Goal: Navigation & Orientation: Find specific page/section

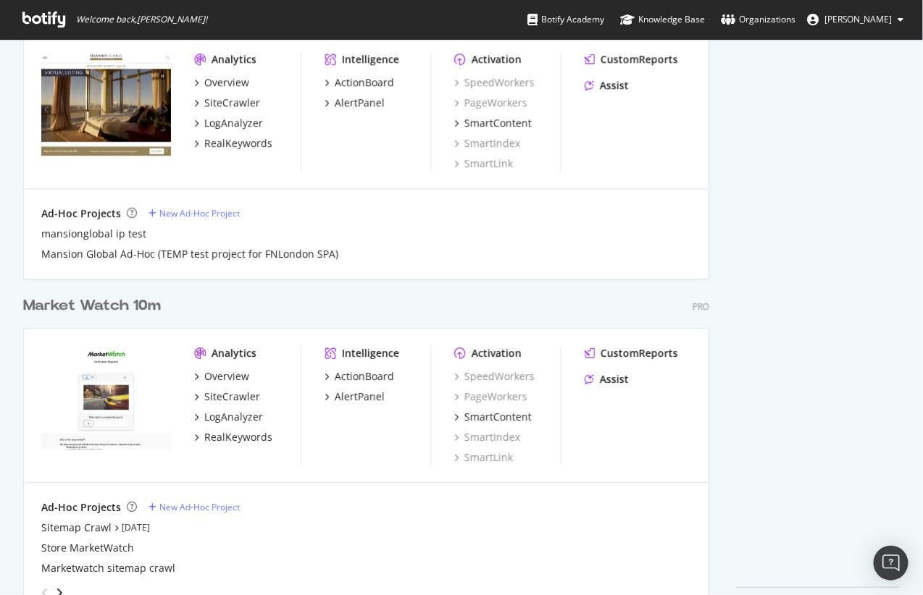
scroll to position [1295, 0]
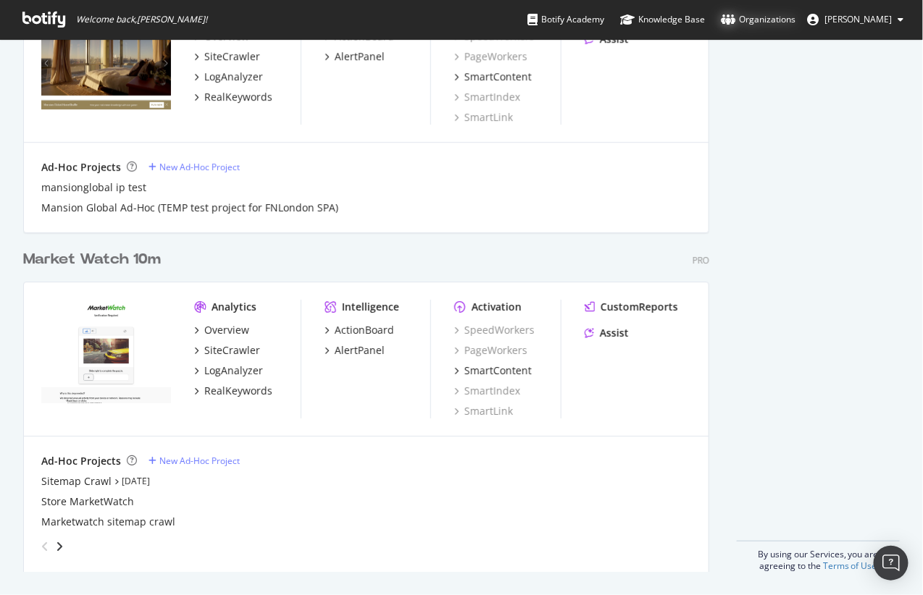
click at [787, 14] on div "Organizations" at bounding box center [758, 19] width 75 height 14
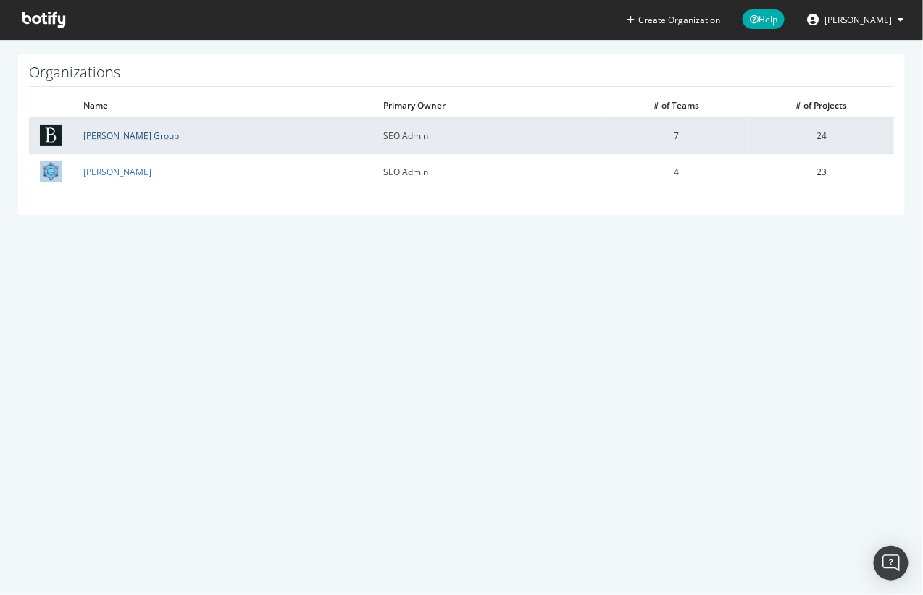
click at [110, 133] on link "Barron's Group" at bounding box center [131, 136] width 96 height 12
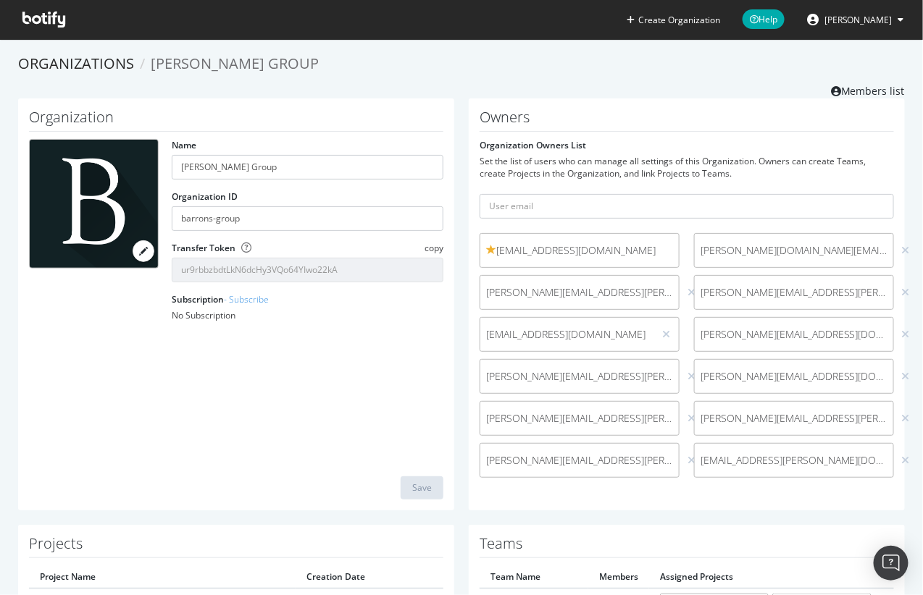
click at [750, 464] on span "kaushal.totla@newscorp.com" at bounding box center [793, 460] width 187 height 14
click at [614, 465] on span "Venkatakrishna.Koduri@newscorp.com" at bounding box center [579, 460] width 187 height 14
click at [535, 199] on input "text" at bounding box center [687, 206] width 414 height 25
type input "sara.sun@dowjones.com"
click at [881, 212] on button "submit" at bounding box center [881, 206] width 25 height 25
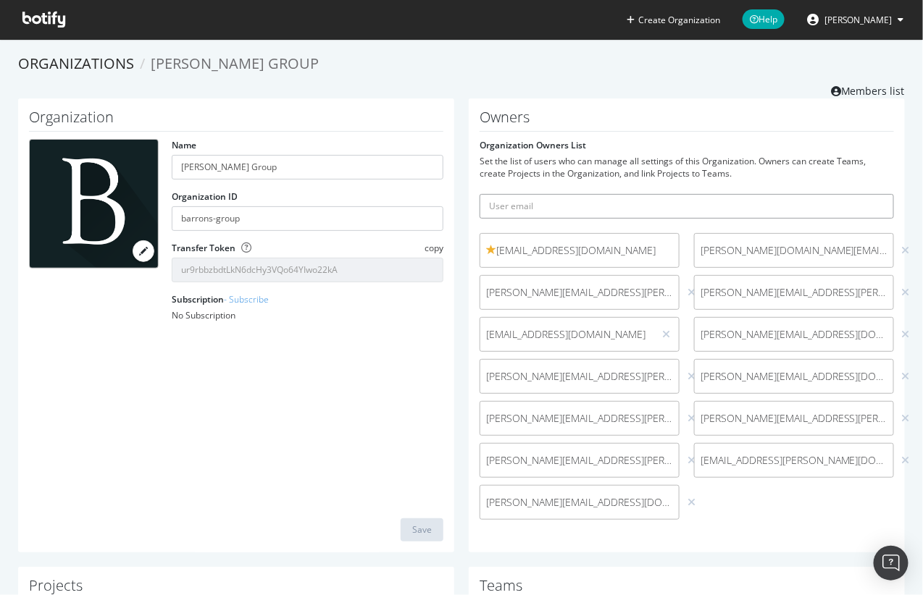
click at [585, 213] on input "text" at bounding box center [687, 206] width 414 height 25
type input "rudy.m@dowjones.com"
click at [883, 208] on icon "submit" at bounding box center [883, 206] width 10 height 8
click at [42, 19] on icon at bounding box center [43, 20] width 43 height 16
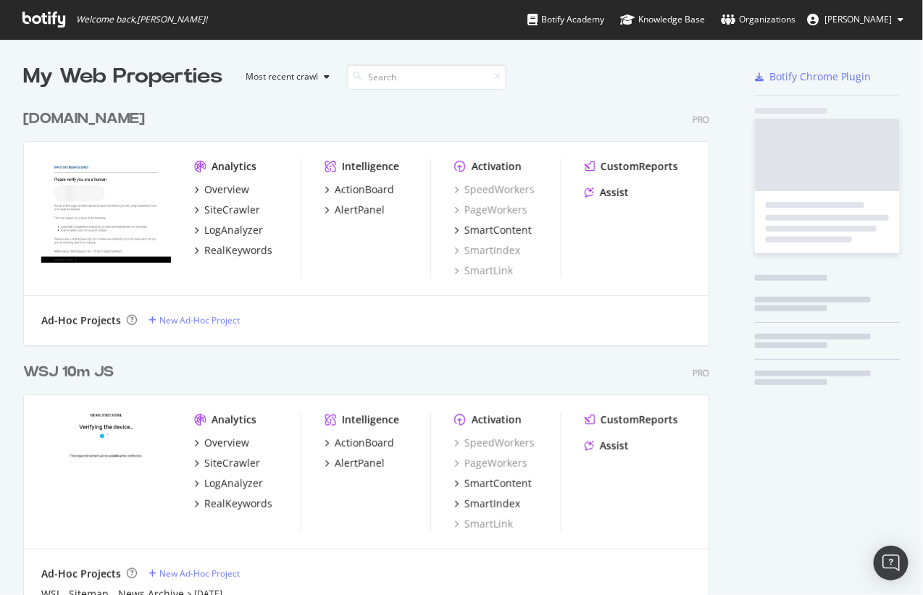
scroll to position [1776, 697]
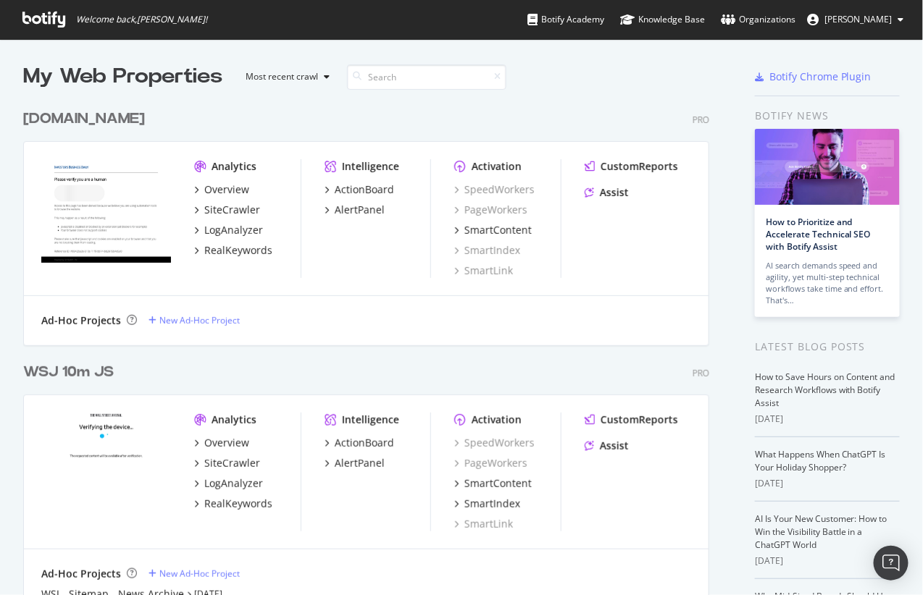
click at [548, 138] on div "Investors.com Pro Analytics Overview SiteCrawler LogAnalyzer RealKeywords Intel…" at bounding box center [372, 218] width 698 height 254
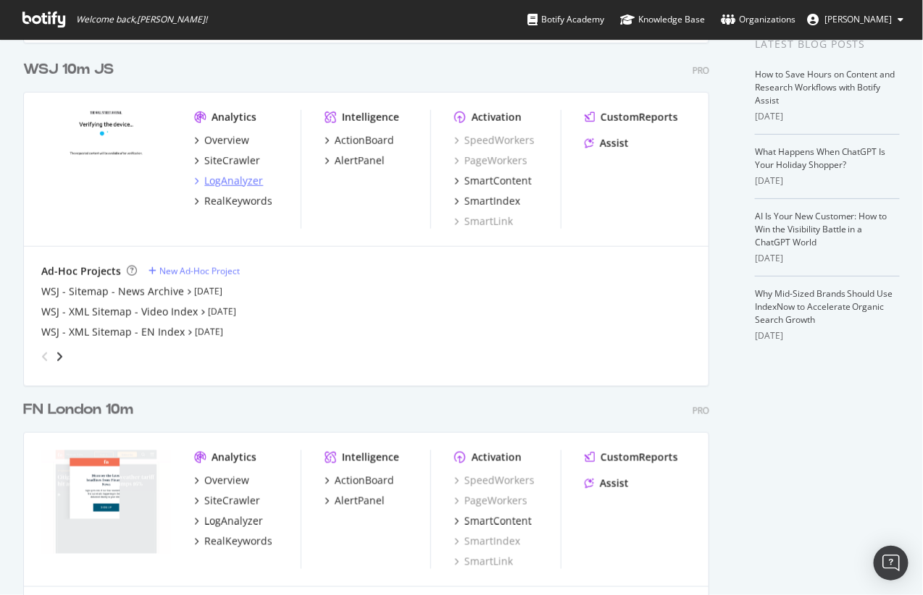
scroll to position [640, 0]
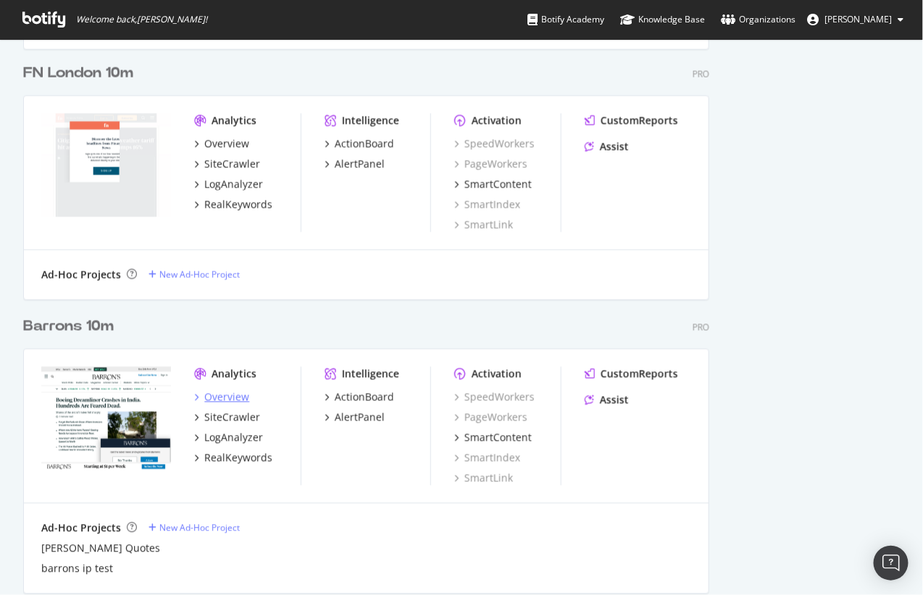
click at [219, 400] on div "Overview" at bounding box center [226, 397] width 45 height 14
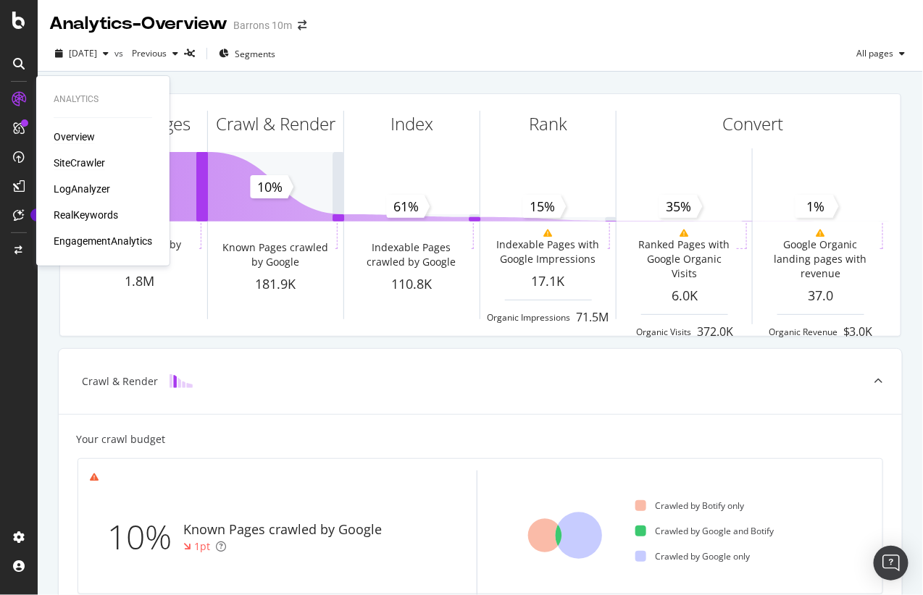
click at [87, 162] on div "SiteCrawler" at bounding box center [79, 163] width 51 height 14
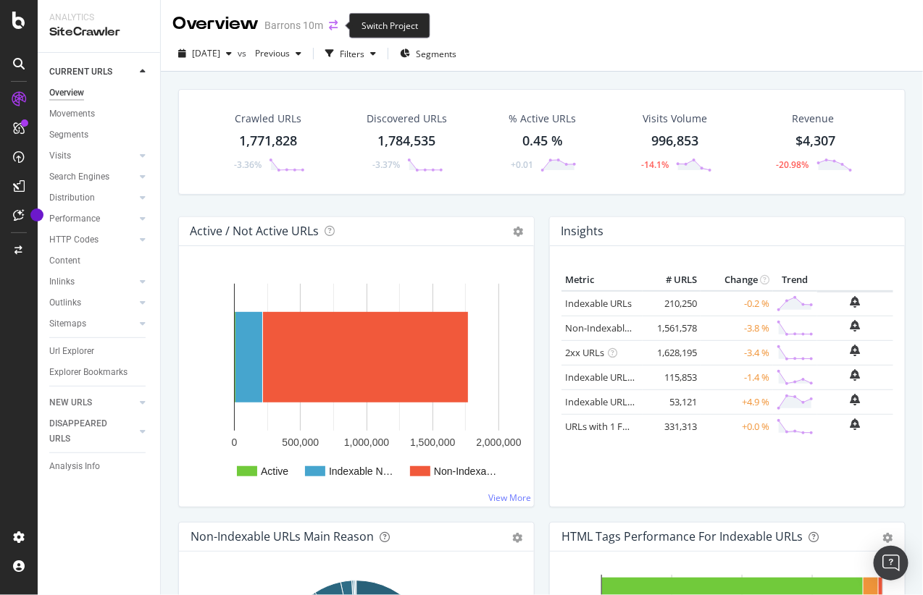
click at [333, 29] on icon "arrow-right-arrow-left" at bounding box center [333, 25] width 9 height 10
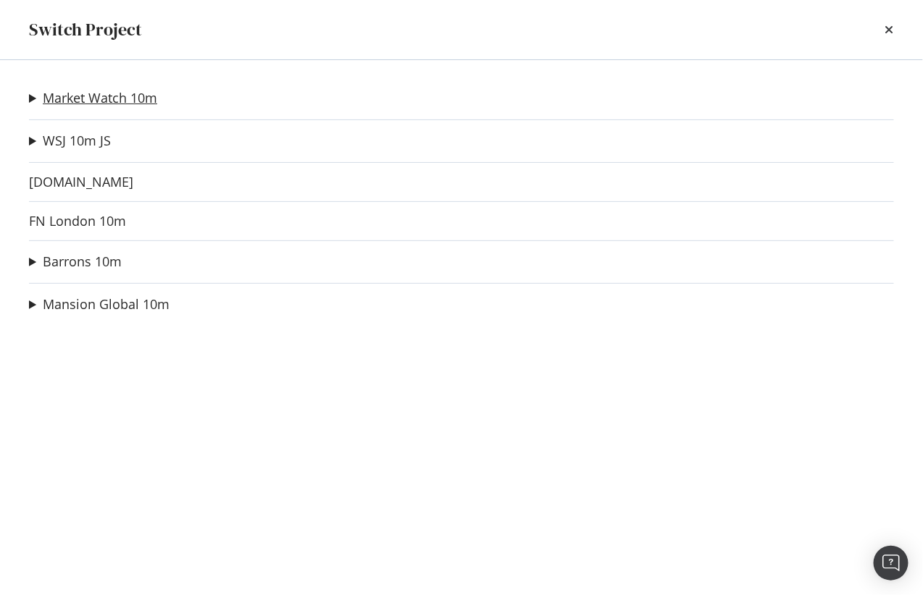
click at [92, 102] on link "Market Watch 10m" at bounding box center [100, 98] width 114 height 15
